Goal: Check status: Check status

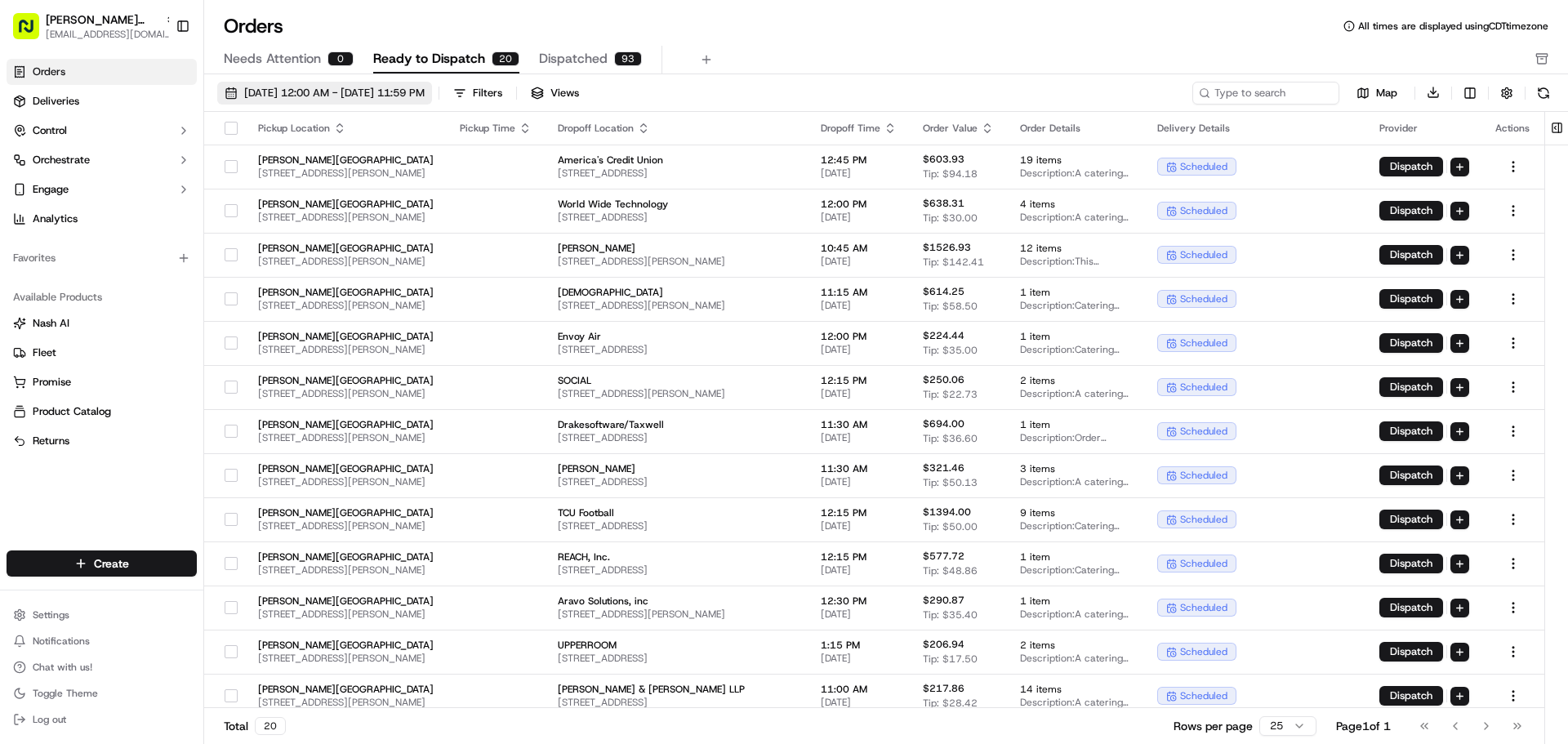
click at [226, 91] on button "[DATE] 12:00 AM - [DATE] 11:59 PM" at bounding box center [325, 93] width 215 height 23
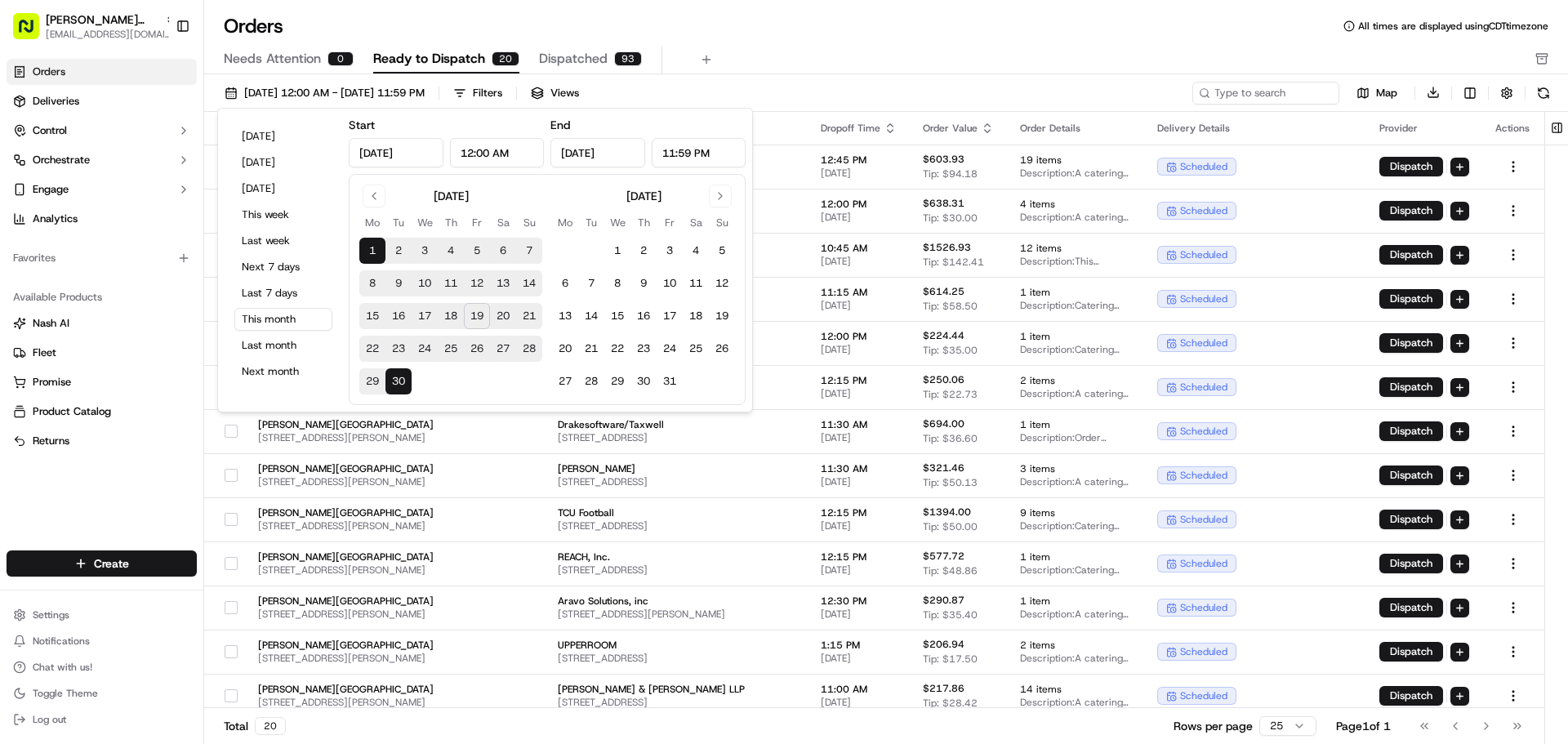
click at [476, 316] on button "19" at bounding box center [477, 316] width 26 height 26
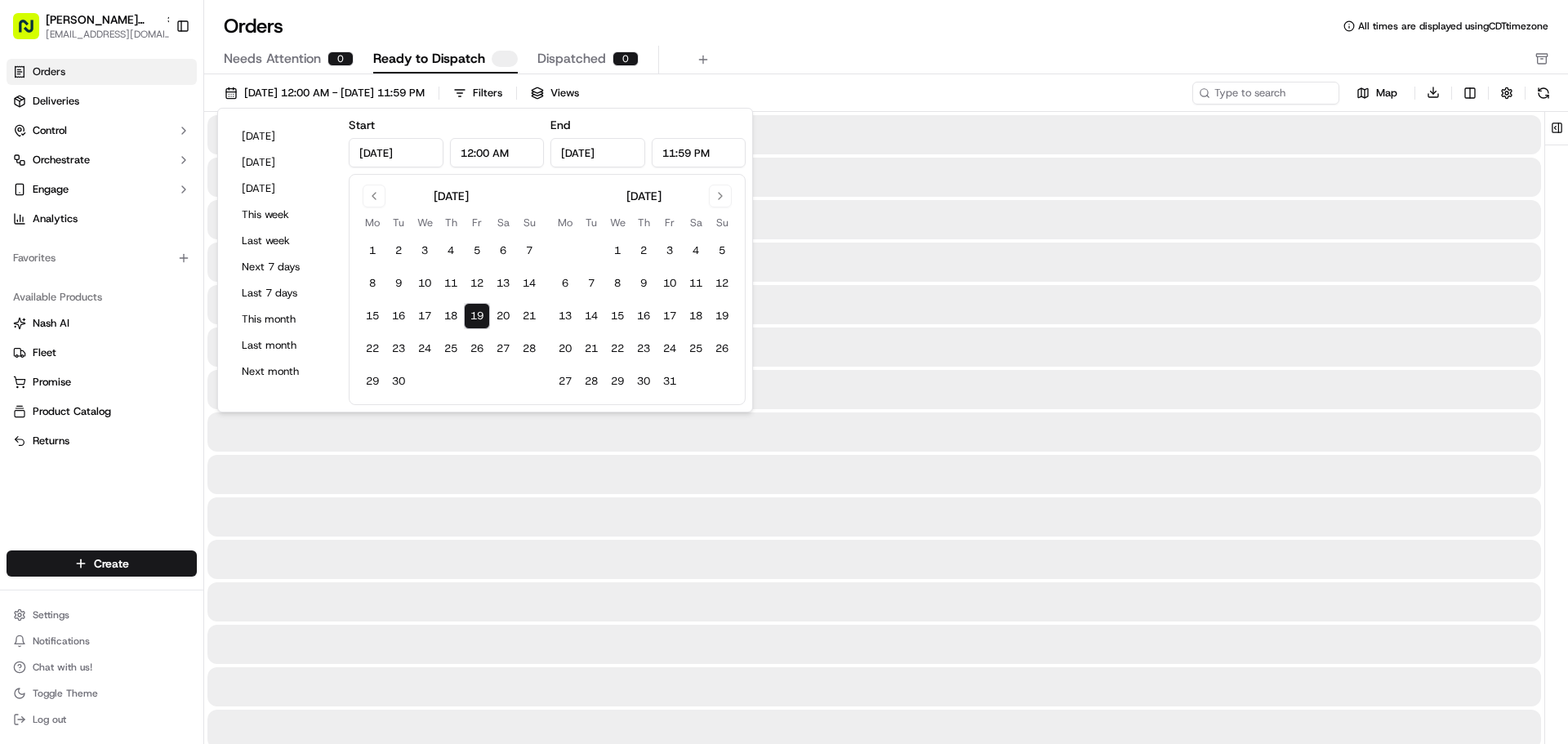
type input "[DATE]"
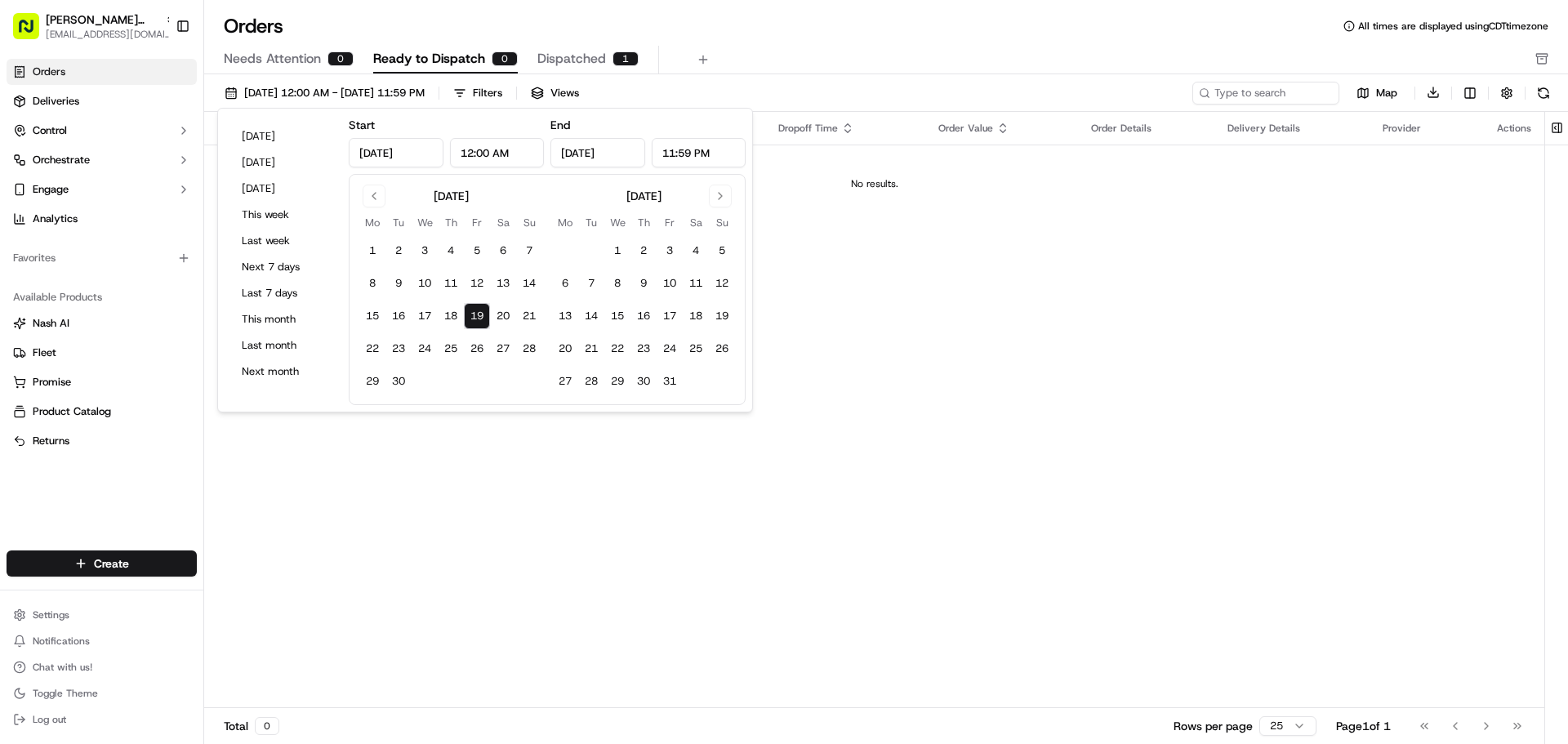
click at [484, 570] on div "Pickup Location Pickup Time Dropoff Location Dropoff Time Order Value Order Det…" at bounding box center [874, 410] width 1340 height 597
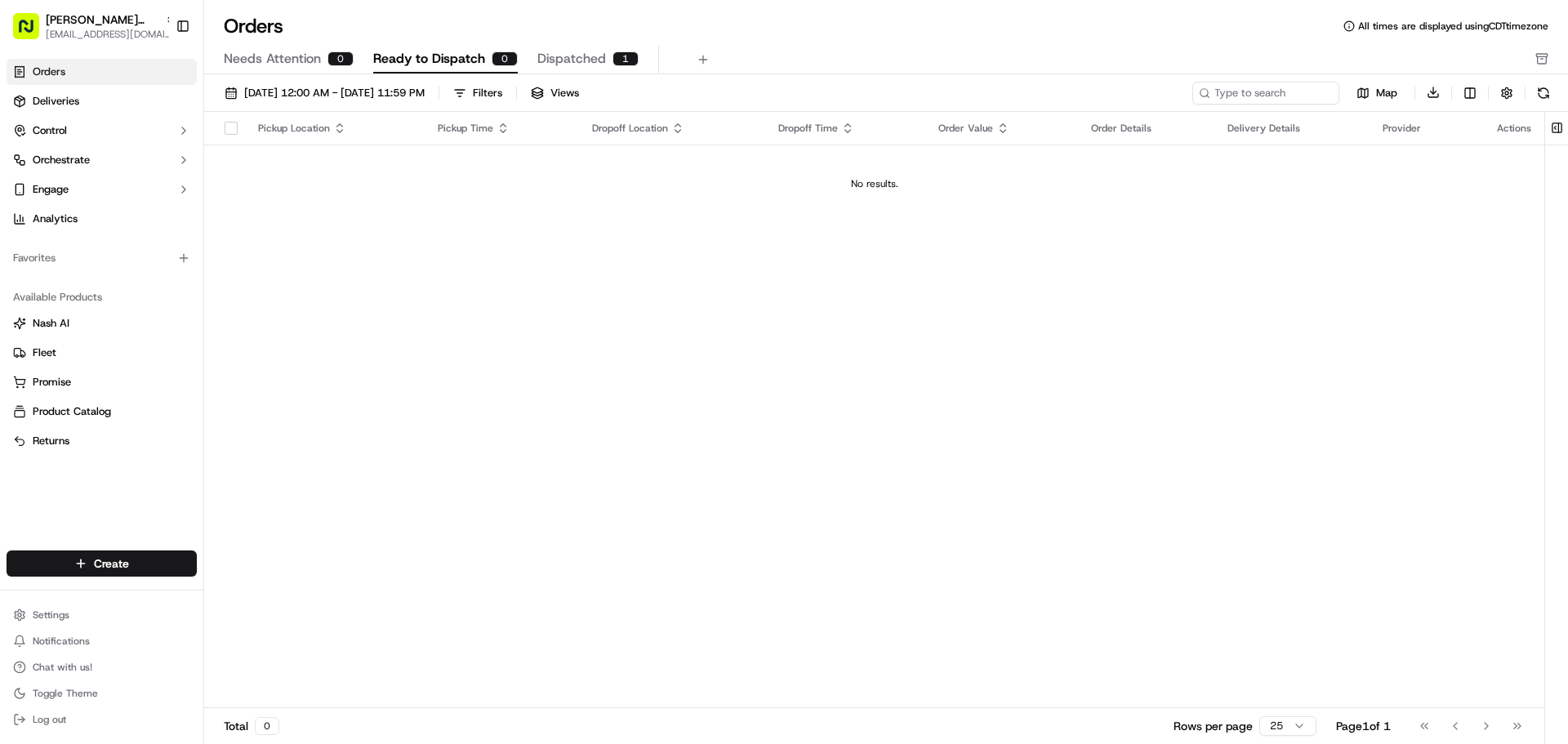
click at [568, 63] on span "Dispatched" at bounding box center [571, 59] width 68 height 19
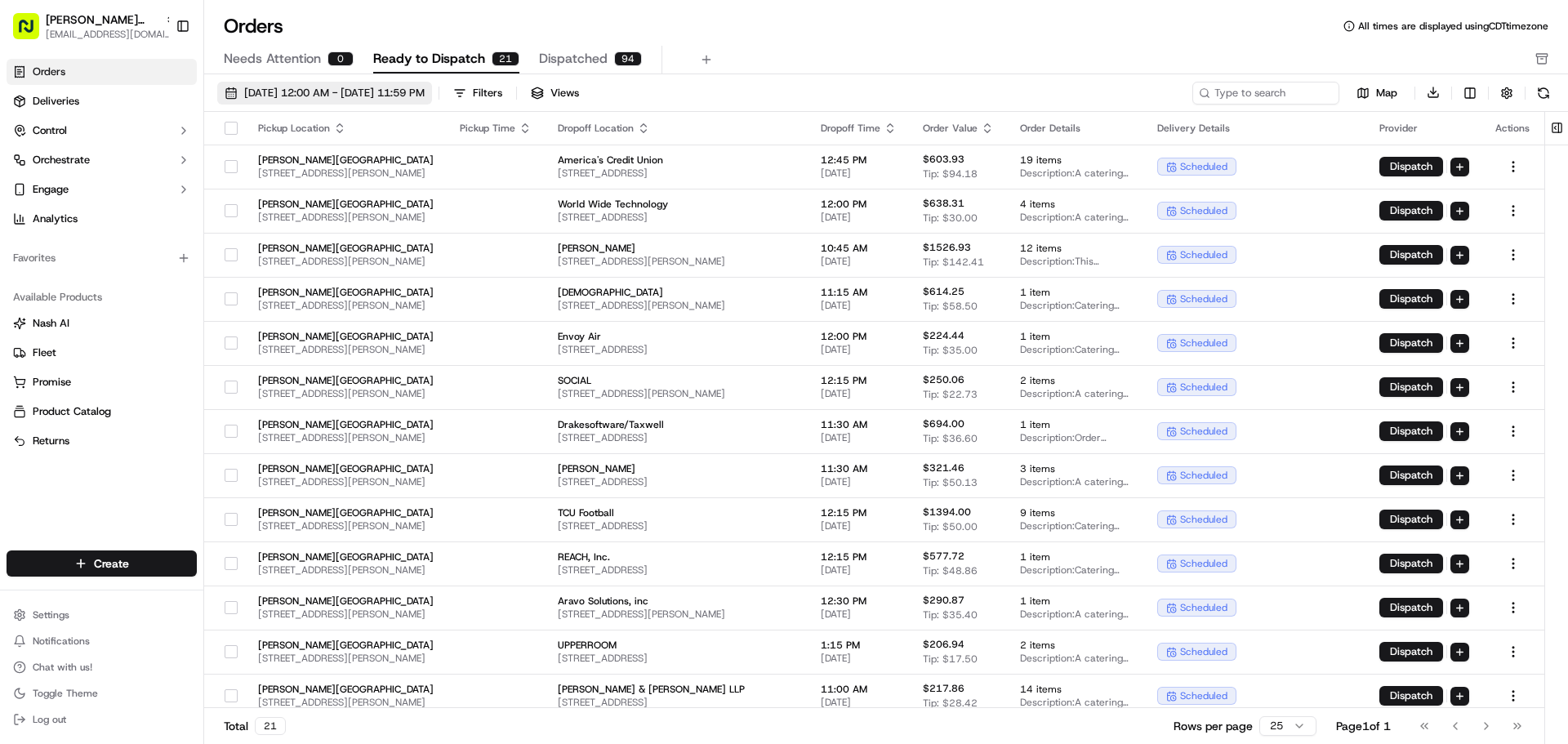
click at [229, 92] on button "[DATE] 12:00 AM - [DATE] 11:59 PM" at bounding box center [325, 93] width 215 height 23
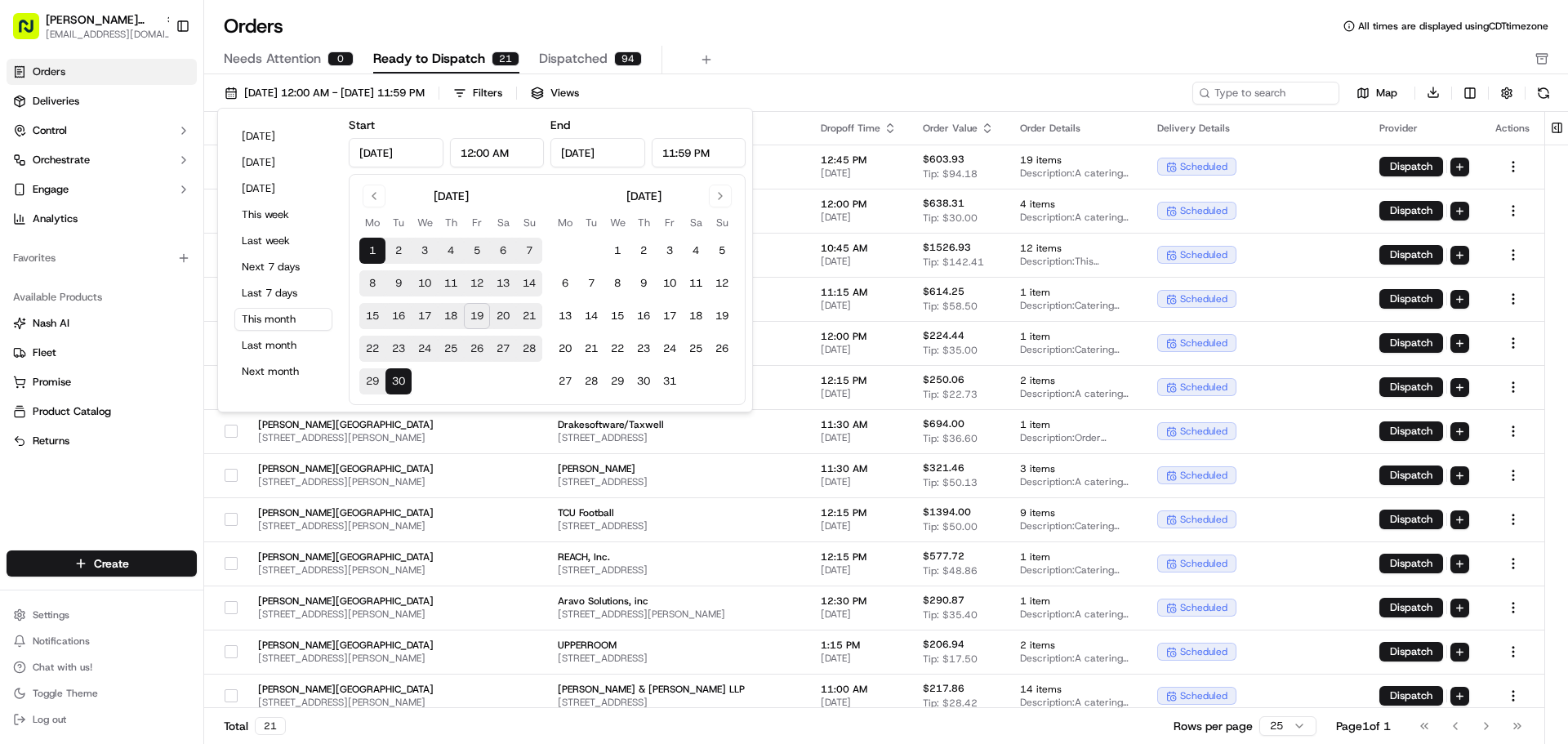
click at [480, 313] on button "19" at bounding box center [477, 316] width 26 height 26
type input "[DATE]"
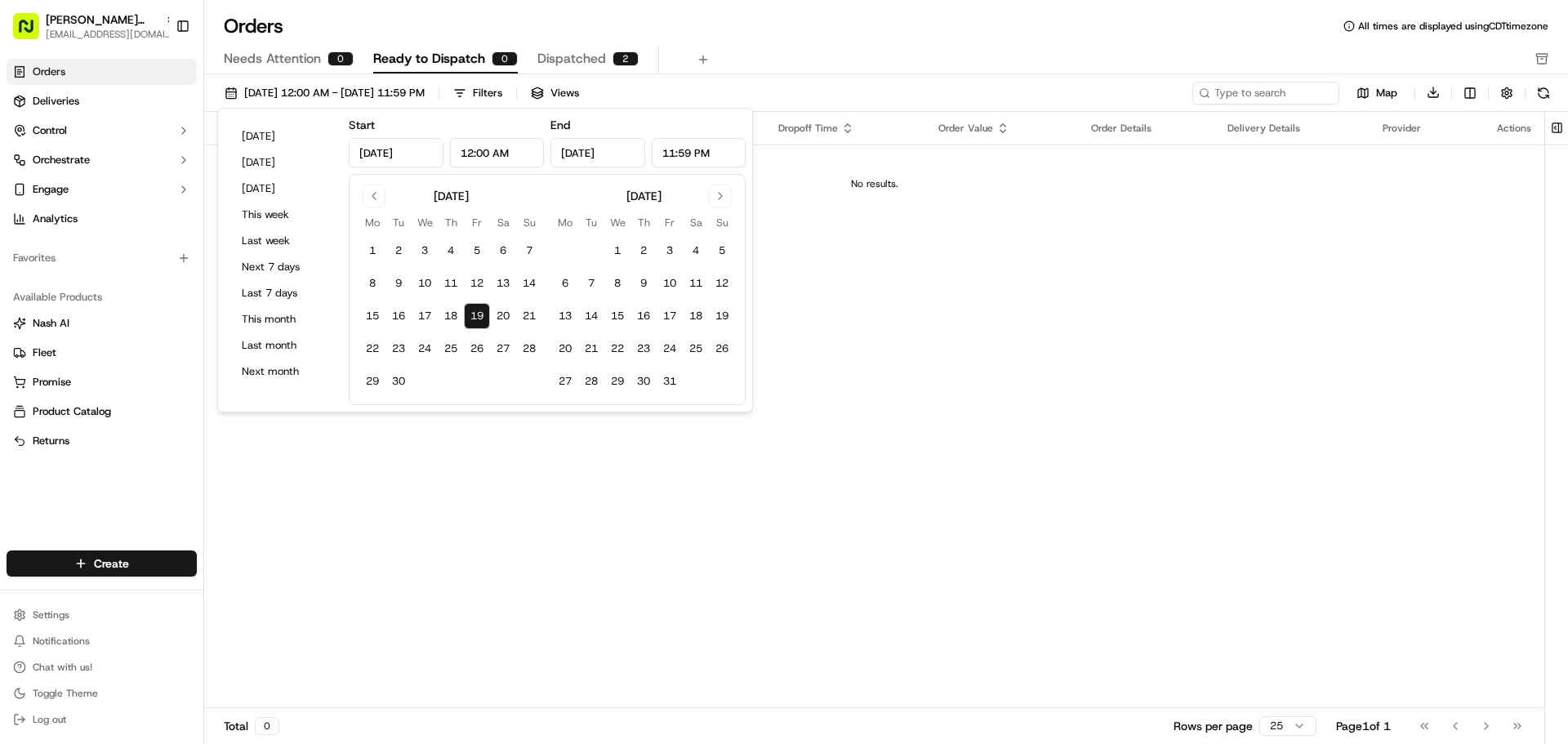
drag, startPoint x: 433, startPoint y: 640, endPoint x: 579, endPoint y: 392, distance: 287.8
click at [434, 640] on div "Pickup Location Pickup Time Dropoff Location Dropoff Time Order Value Order Det…" at bounding box center [874, 410] width 1340 height 597
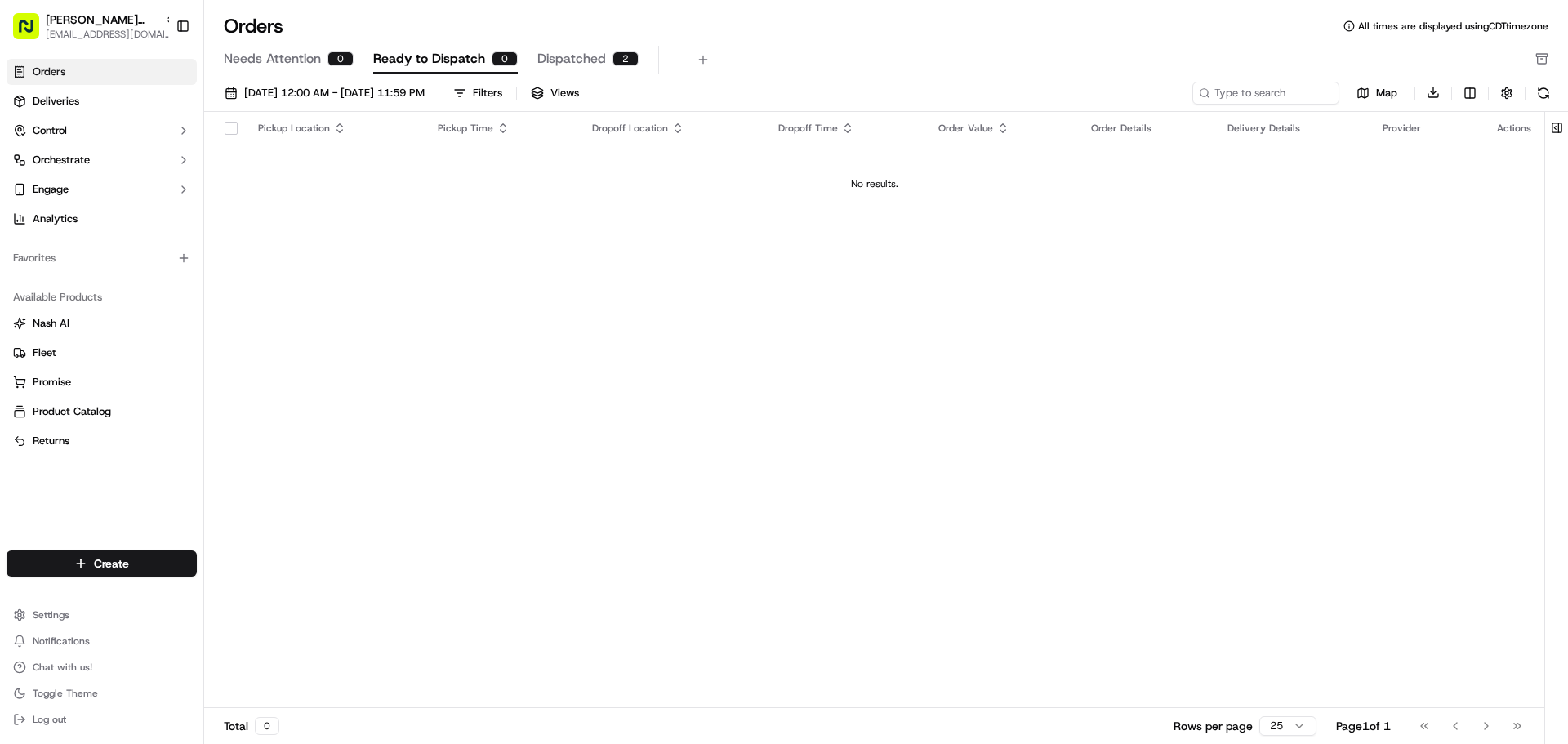
click at [603, 63] on button "Dispatched 2" at bounding box center [587, 60] width 101 height 28
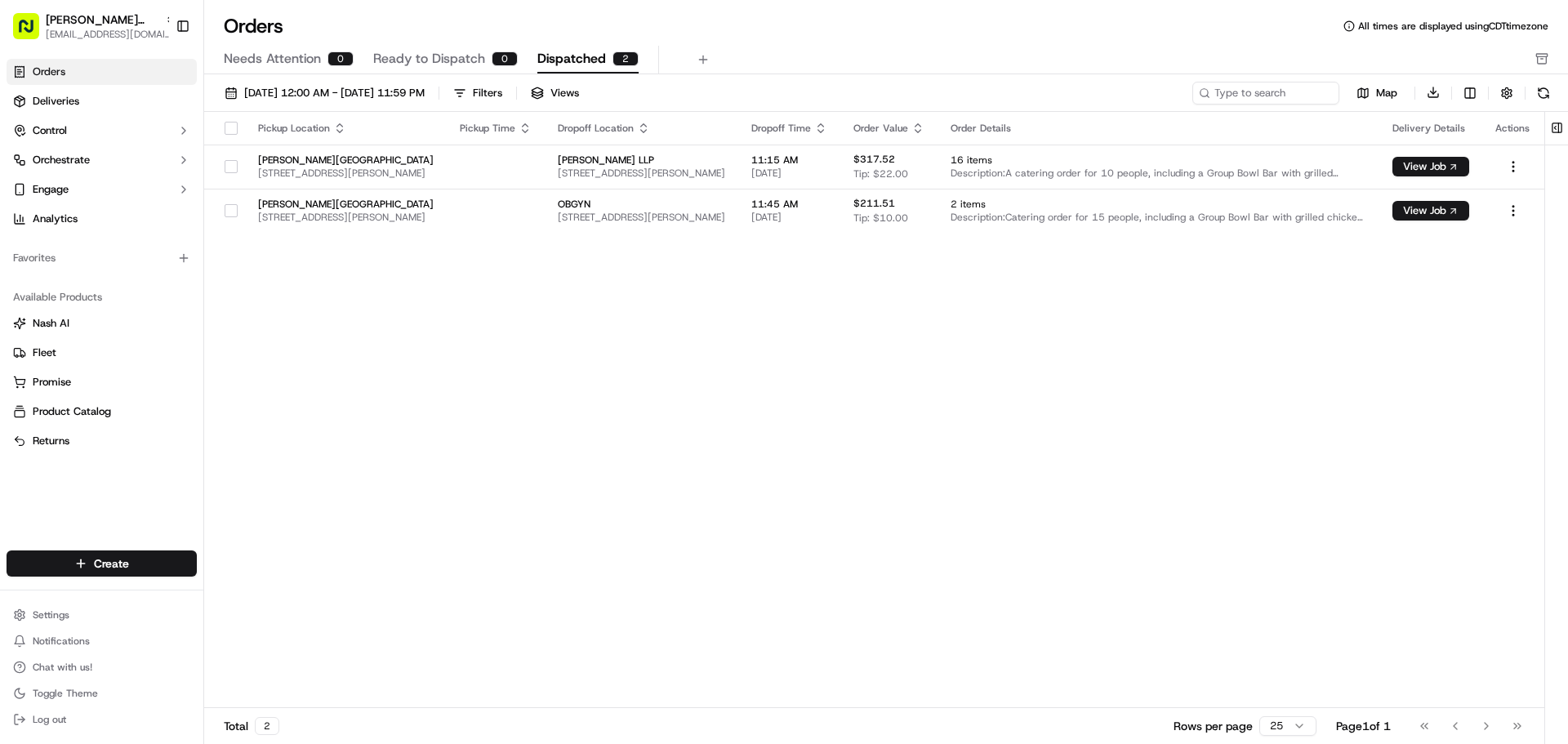
click at [429, 63] on span "Ready to Dispatch" at bounding box center [428, 59] width 111 height 19
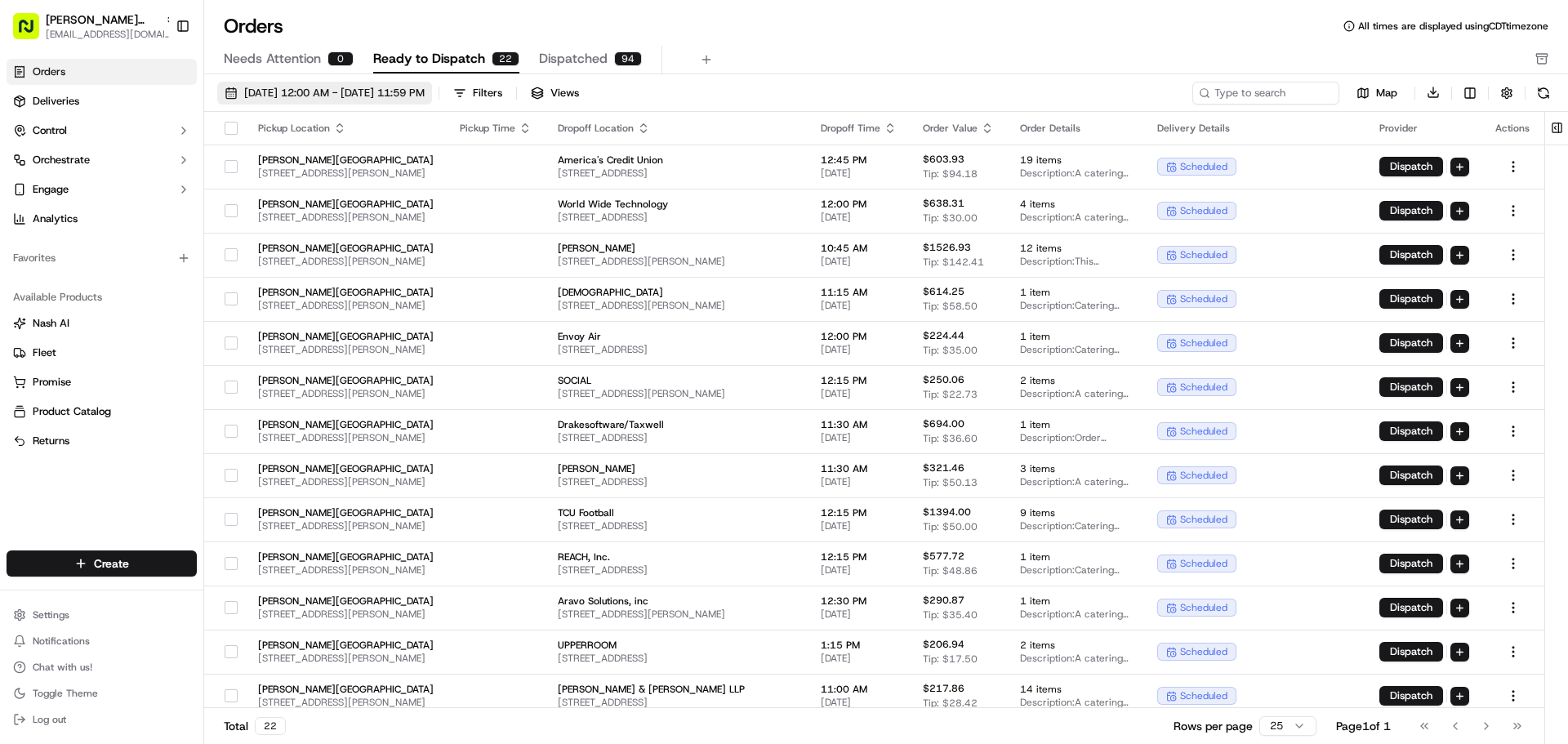
click at [233, 89] on button "[DATE] 12:00 AM - [DATE] 11:59 PM" at bounding box center [325, 93] width 215 height 23
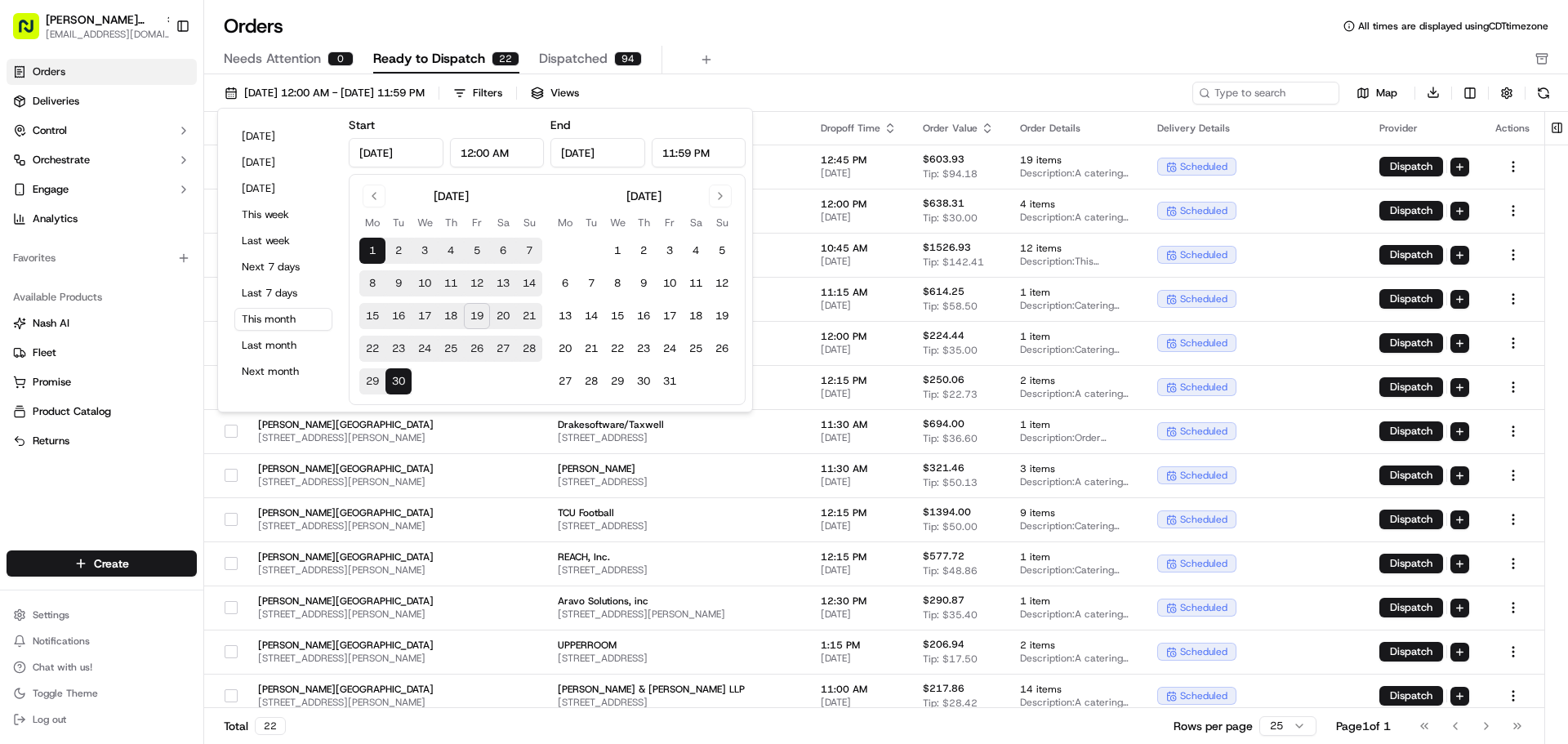
click at [476, 314] on button "19" at bounding box center [477, 316] width 26 height 26
type input "[DATE]"
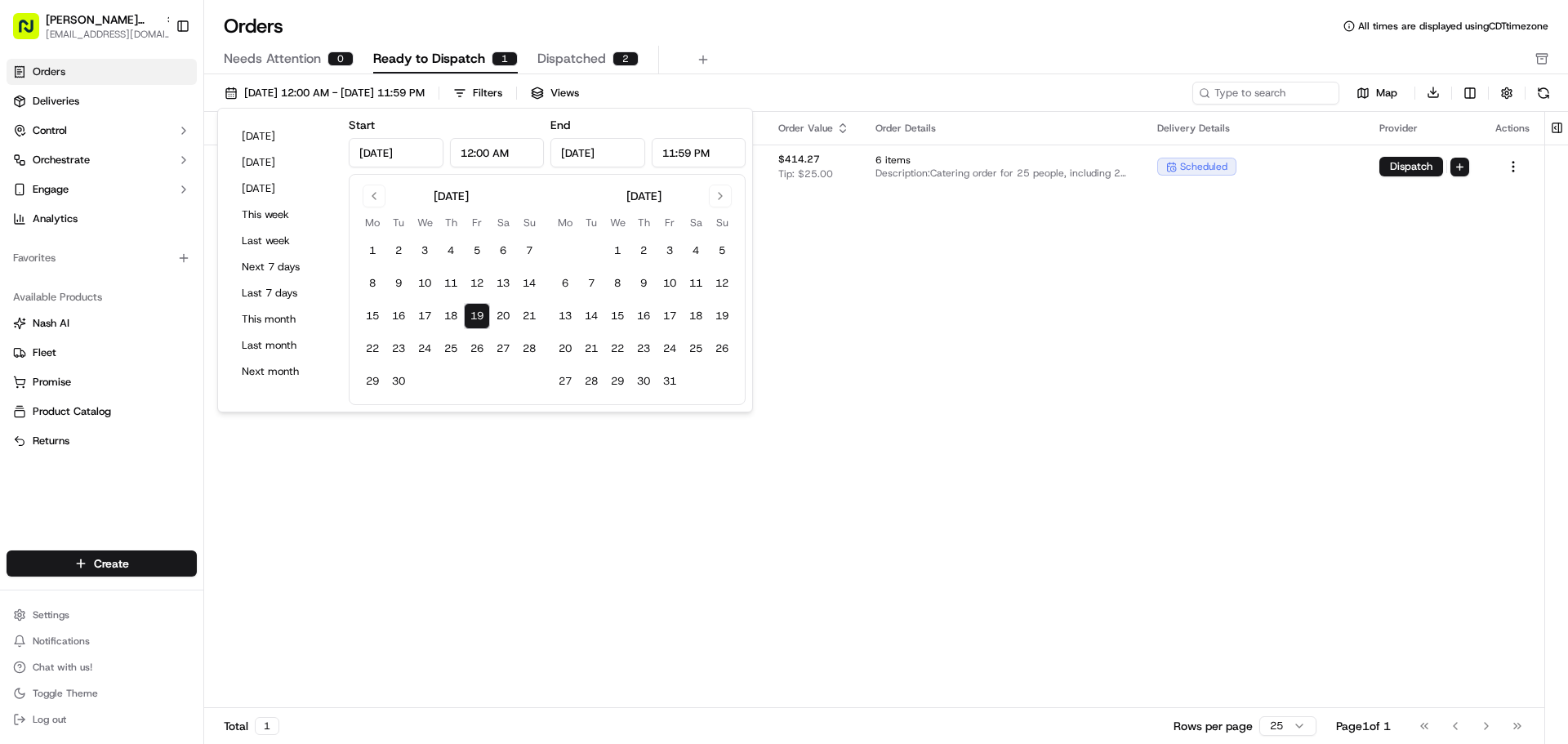
click at [495, 414] on div "Pickup Location Pickup Time Dropoff Location Dropoff Time Order Value Order Det…" at bounding box center [874, 410] width 1340 height 597
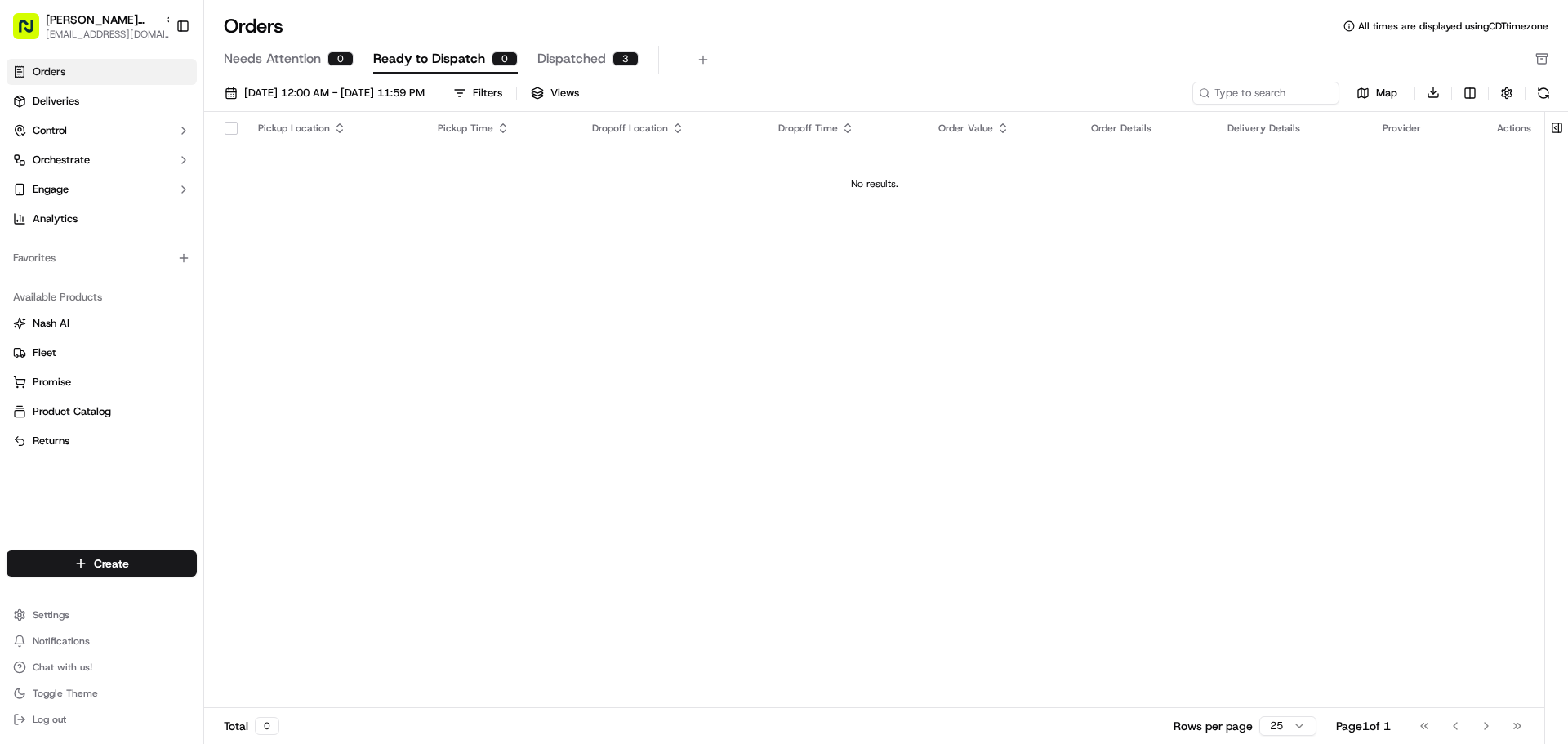
click at [550, 54] on span "Dispatched" at bounding box center [571, 59] width 68 height 19
